Goal: Information Seeking & Learning: Learn about a topic

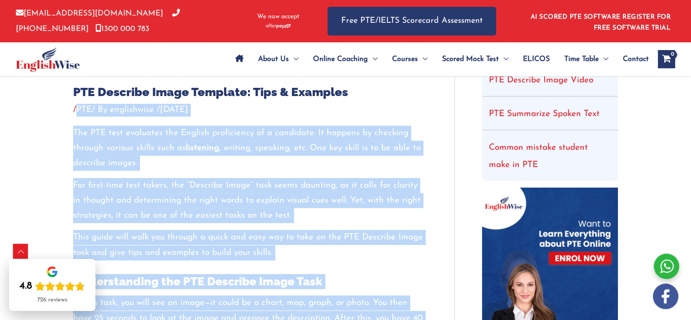
scroll to position [277, 0]
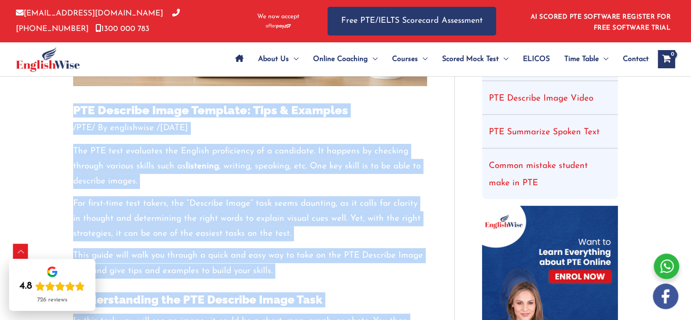
drag, startPoint x: 231, startPoint y: 214, endPoint x: 71, endPoint y: 112, distance: 189.4
copy div "LOR Ipsumdol Sitam Consecte: Adip & Elitsedd / EIU / Te incididuntu / Laboreet …"
click at [167, 224] on p "For first-time test takers, the “Describe Image” task seems daunting, as it cal…" at bounding box center [250, 218] width 354 height 45
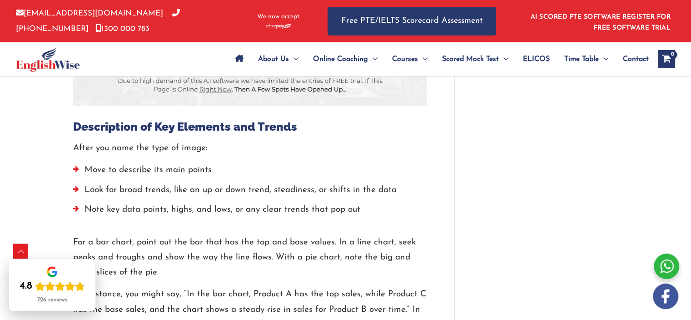
scroll to position [1168, 0]
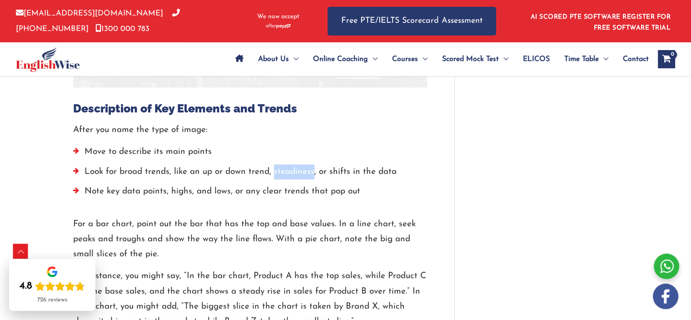
drag, startPoint x: 273, startPoint y: 168, endPoint x: 314, endPoint y: 167, distance: 40.9
click at [314, 167] on li "Look for broad trends, like an up or down trend, steadiness, or shifts in the d…" at bounding box center [250, 174] width 354 height 20
copy li "steadiness"
click at [182, 198] on li "Note key data points, highs, and lows, or any clear trends that pop out" at bounding box center [250, 194] width 354 height 20
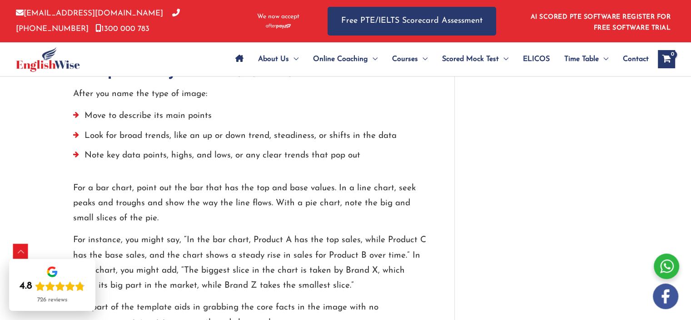
scroll to position [1205, 0]
drag, startPoint x: 397, startPoint y: 187, endPoint x: 408, endPoint y: 187, distance: 10.9
click at [408, 187] on p "For a bar chart, point out the bar that has the top and base values. In a line …" at bounding box center [250, 202] width 354 height 45
drag, startPoint x: 417, startPoint y: 187, endPoint x: 397, endPoint y: 186, distance: 19.6
click at [397, 186] on p "For a bar chart, point out the bar that has the top and base values. In a line …" at bounding box center [250, 202] width 354 height 45
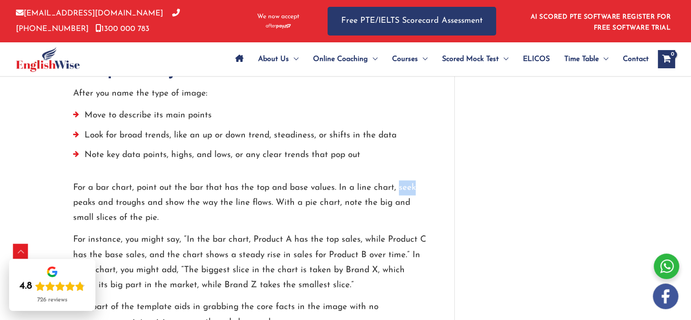
copy p "seek"
click at [251, 223] on p "For a bar chart, point out the bar that has the top and base values. In a line …" at bounding box center [250, 202] width 354 height 45
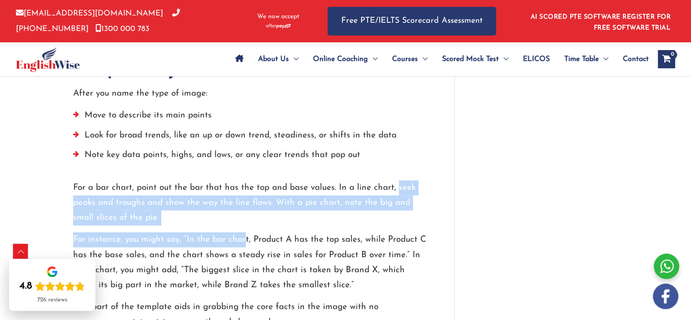
drag, startPoint x: 396, startPoint y: 186, endPoint x: 244, endPoint y: 234, distance: 159.9
click at [244, 234] on div "After you name the type of image: Move to describe its main points Look for bro…" at bounding box center [250, 208] width 354 height 244
click at [93, 205] on p "For a bar chart, point out the bar that has the top and base values. In a line …" at bounding box center [250, 202] width 354 height 45
drag, startPoint x: 397, startPoint y: 183, endPoint x: 244, endPoint y: 230, distance: 160.5
click at [244, 230] on div "After you name the type of image: Move to describe its main points Look for bro…" at bounding box center [250, 208] width 354 height 244
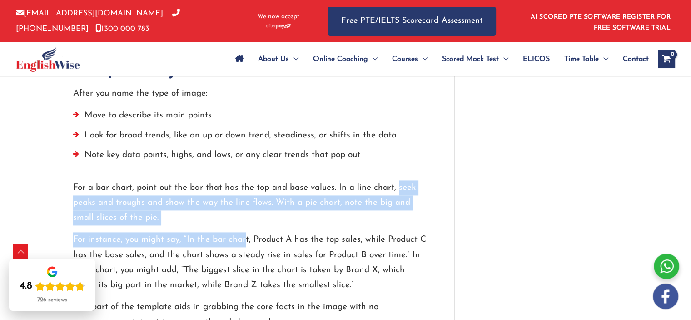
click at [109, 210] on p "For a bar chart, point out the bar that has the top and base values. In a line …" at bounding box center [250, 202] width 354 height 45
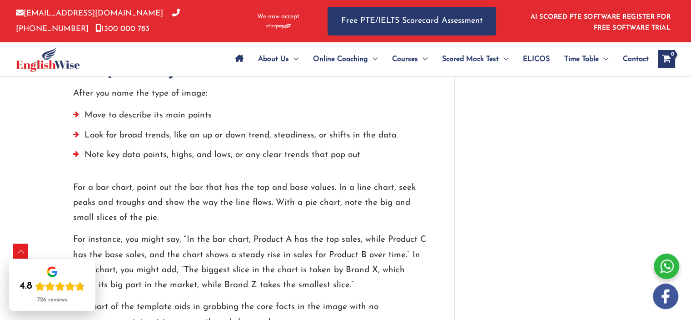
click at [108, 223] on p "For a bar chart, point out the bar that has the top and base values. In a line …" at bounding box center [250, 202] width 354 height 45
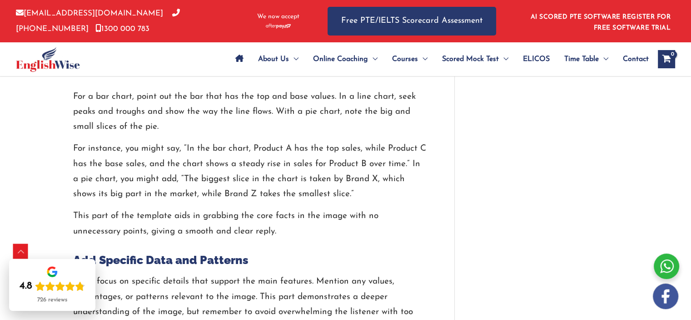
scroll to position [1314, 0]
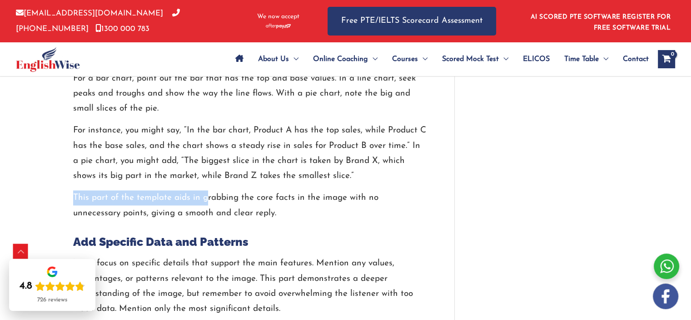
drag, startPoint x: 71, startPoint y: 194, endPoint x: 207, endPoint y: 199, distance: 136.5
click at [186, 198] on p "This part of the template aids in grabbing the core facts in the image with no …" at bounding box center [250, 205] width 354 height 30
drag, startPoint x: 190, startPoint y: 198, endPoint x: 175, endPoint y: 197, distance: 15.0
click at [175, 197] on p "This part of the template aids in grabbing the core facts in the image with no …" at bounding box center [250, 205] width 354 height 30
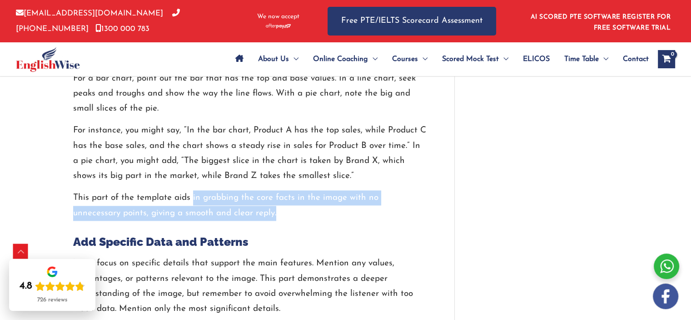
drag, startPoint x: 191, startPoint y: 195, endPoint x: 434, endPoint y: 212, distance: 243.8
click at [245, 215] on p "This part of the template aids in grabbing the core facts in the image with no …" at bounding box center [250, 205] width 354 height 30
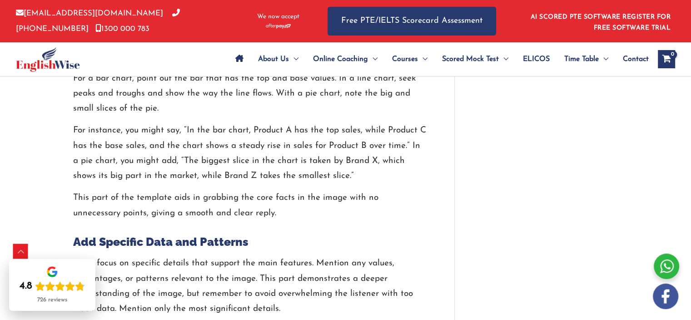
click at [89, 111] on p "For a bar chart, point out the bar that has the top and base values. In a line …" at bounding box center [250, 93] width 354 height 45
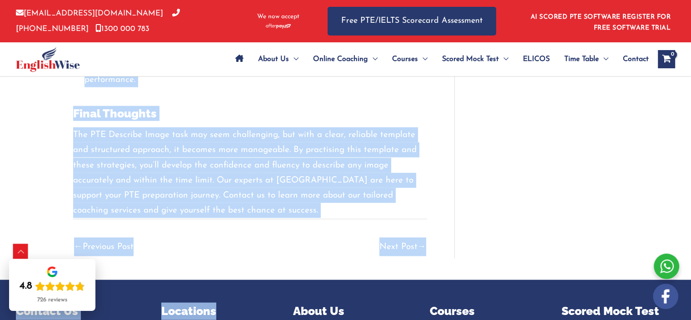
scroll to position [2051, 0]
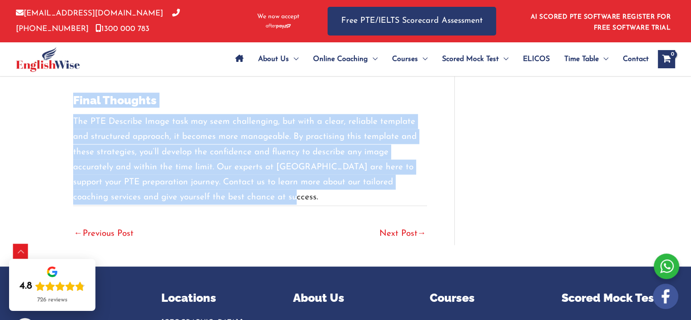
drag, startPoint x: 72, startPoint y: 127, endPoint x: 267, endPoint y: 194, distance: 206.2
copy div "Loremipsumd si Ame Consecte adi Elitse Doeiu tem inci utl etdo ma aliqu: Enim a…"
